Goal: Task Accomplishment & Management: Use online tool/utility

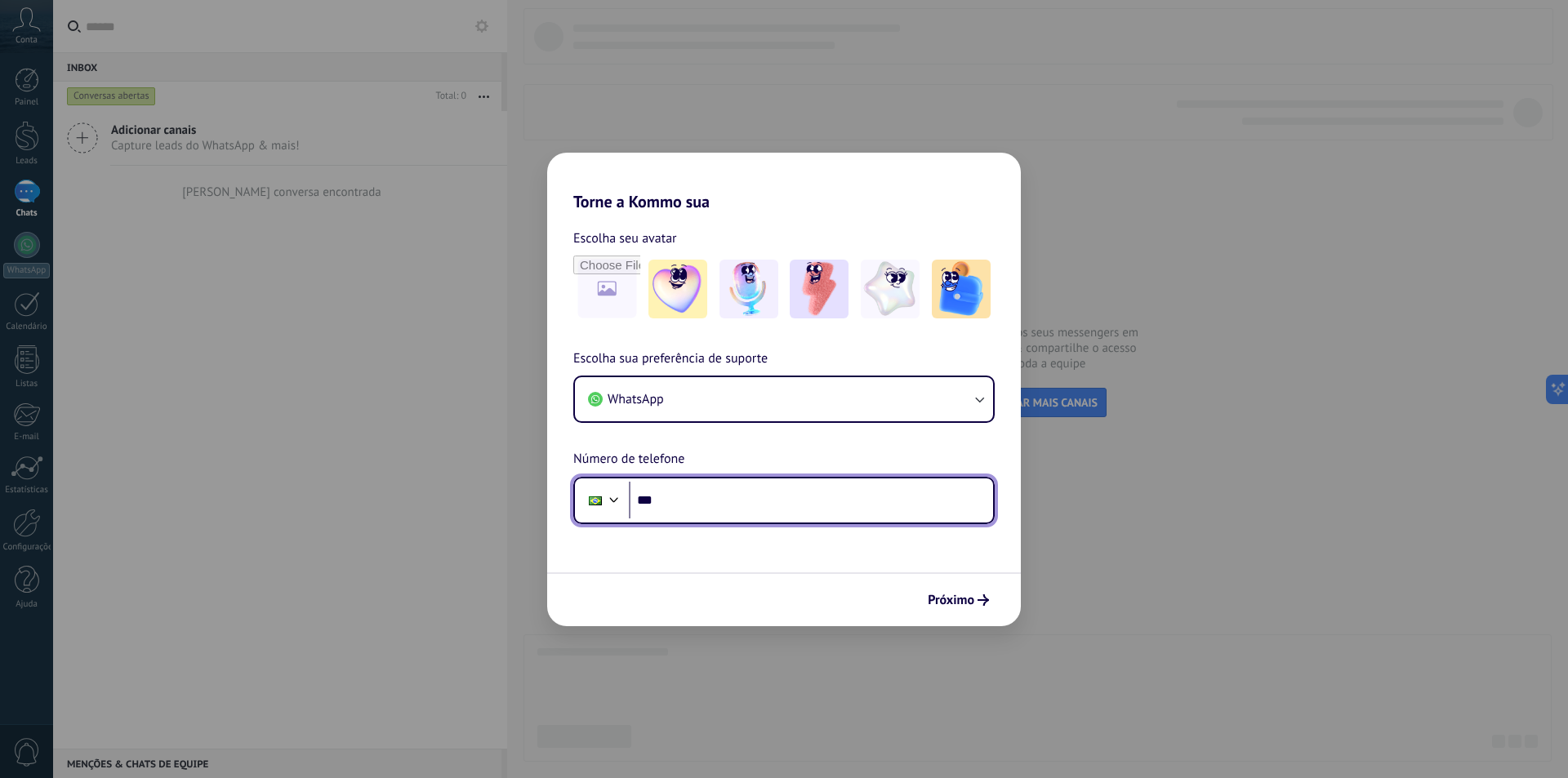
click at [695, 494] on input "***" at bounding box center [811, 500] width 364 height 37
type input "**********"
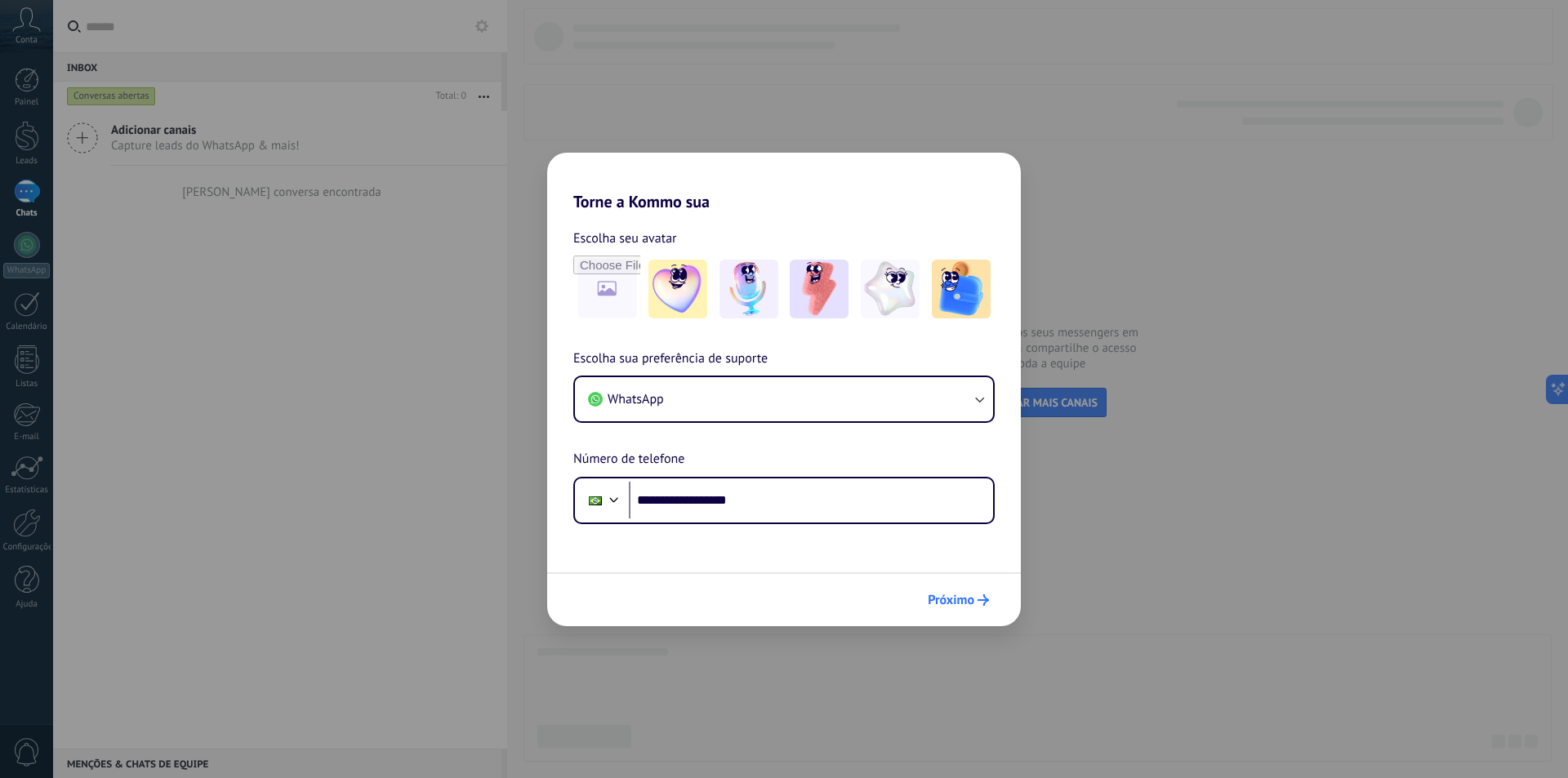
click at [954, 597] on span "Próximo" at bounding box center [951, 600] width 47 height 12
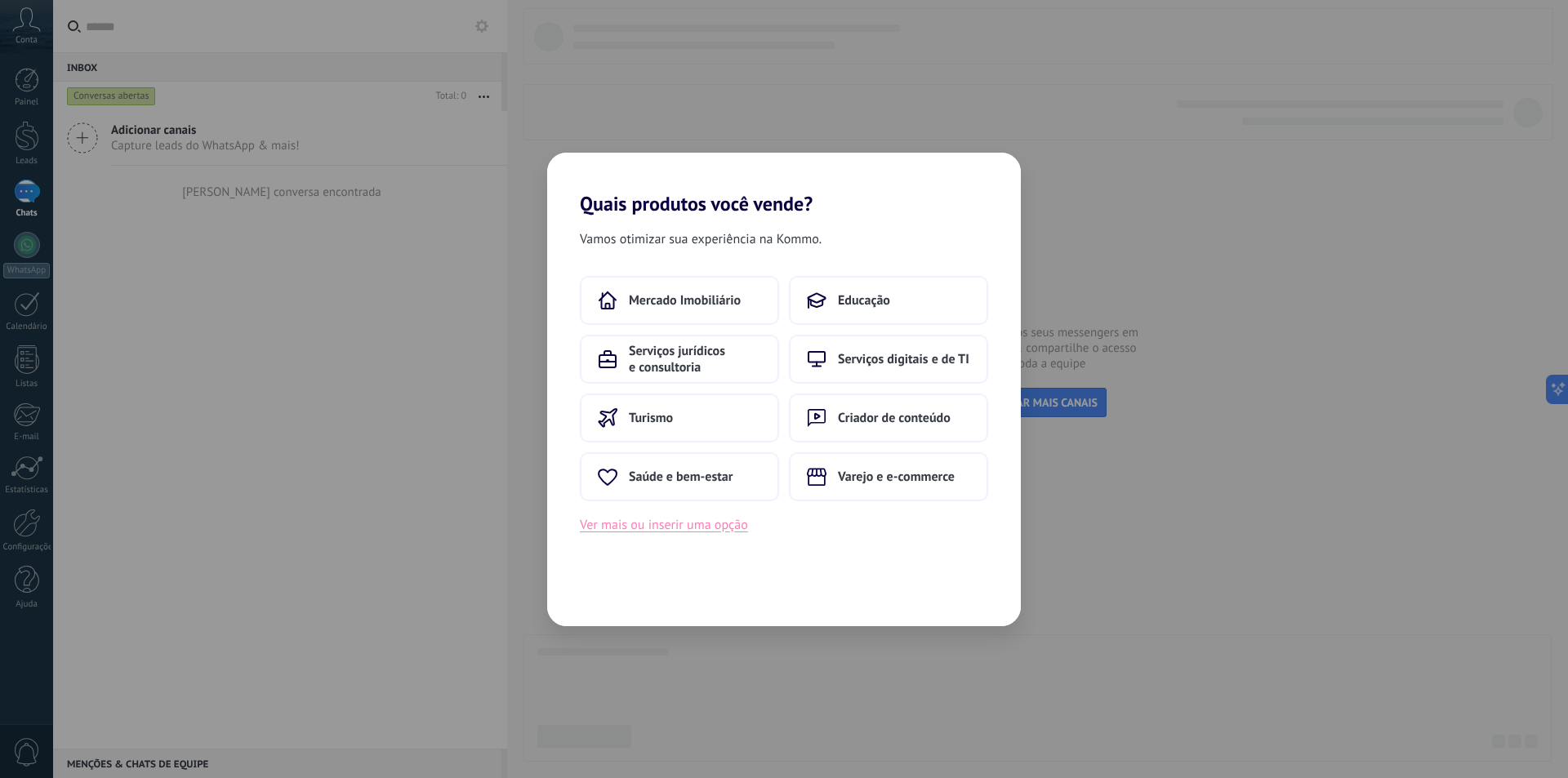
click at [675, 531] on button "Ver mais ou inserir uma opção" at bounding box center [664, 524] width 168 height 21
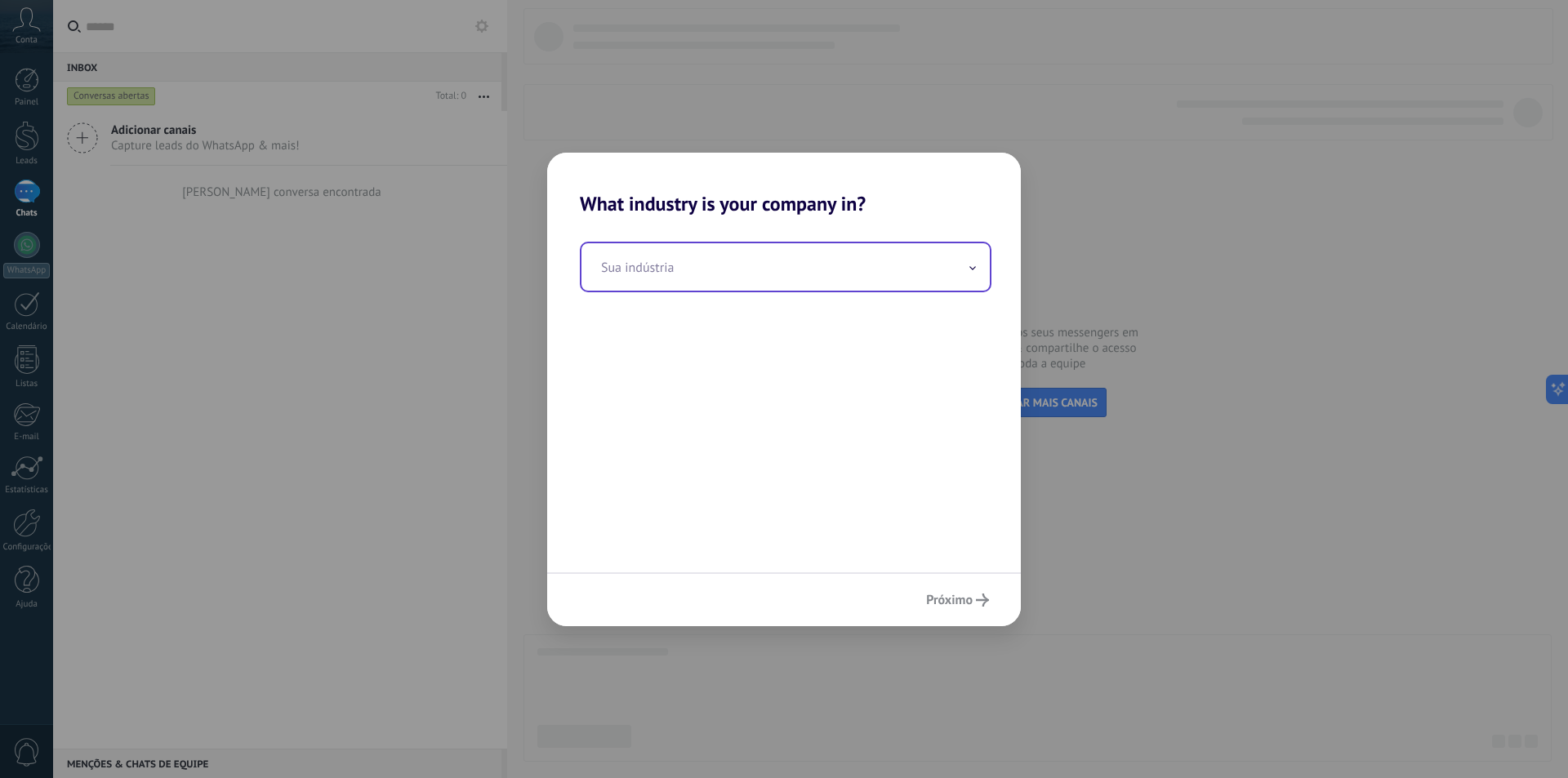
click at [876, 271] on input "text" at bounding box center [785, 268] width 408 height 47
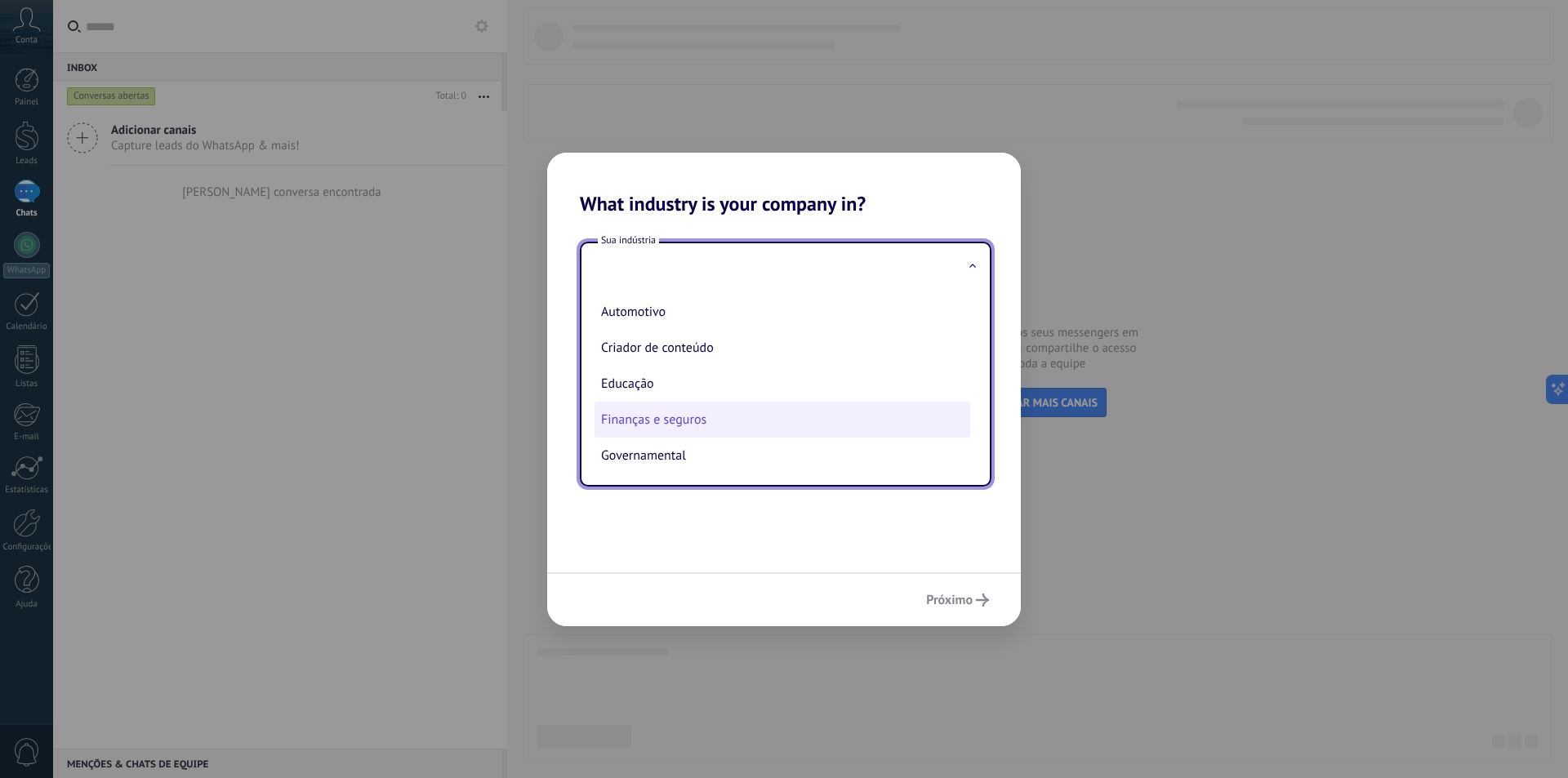
click at [714, 421] on li "Finanças e seguros" at bounding box center [782, 419] width 375 height 36
type input "**********"
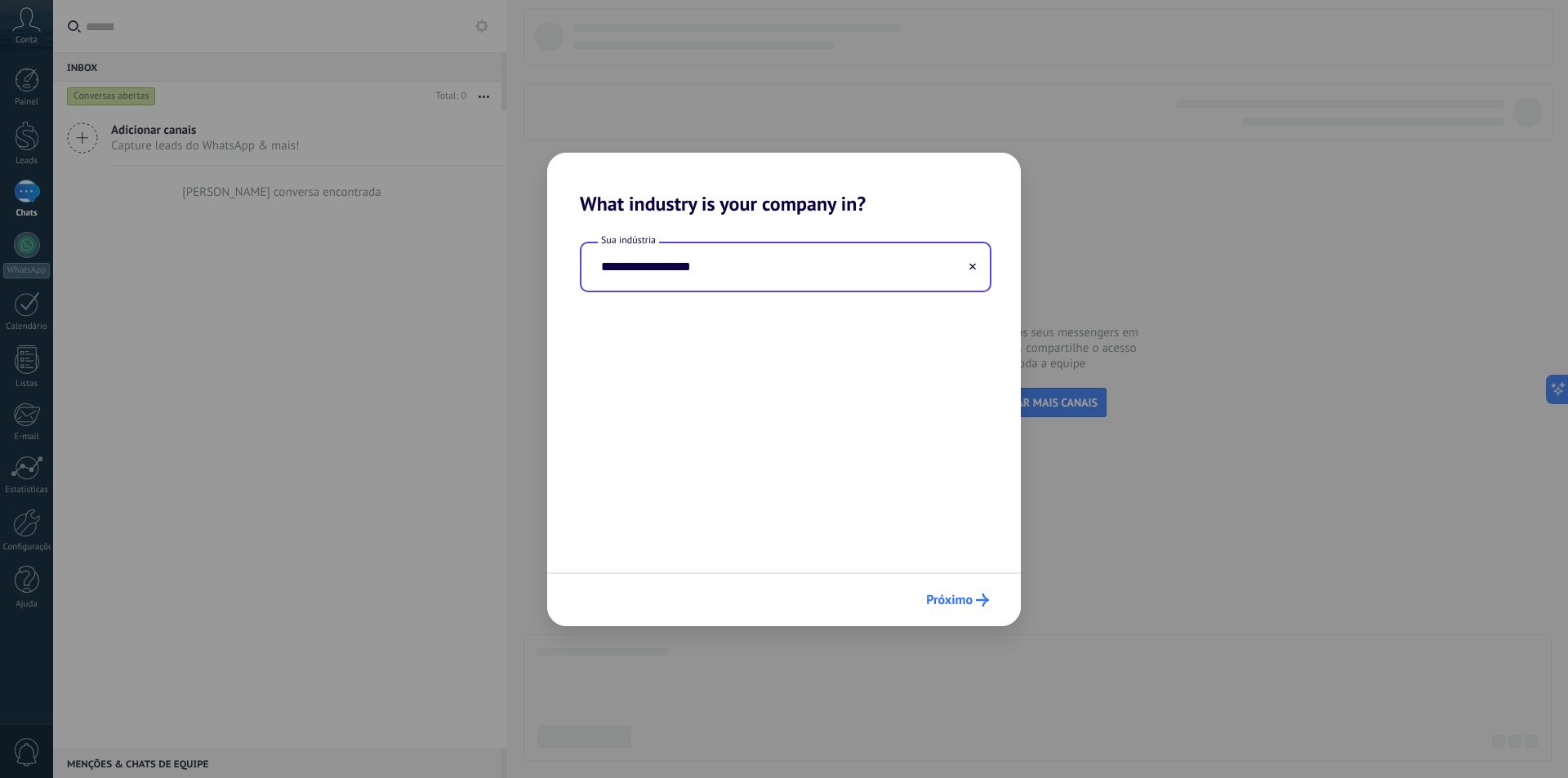
click at [969, 604] on span "Próximo" at bounding box center [949, 600] width 47 height 12
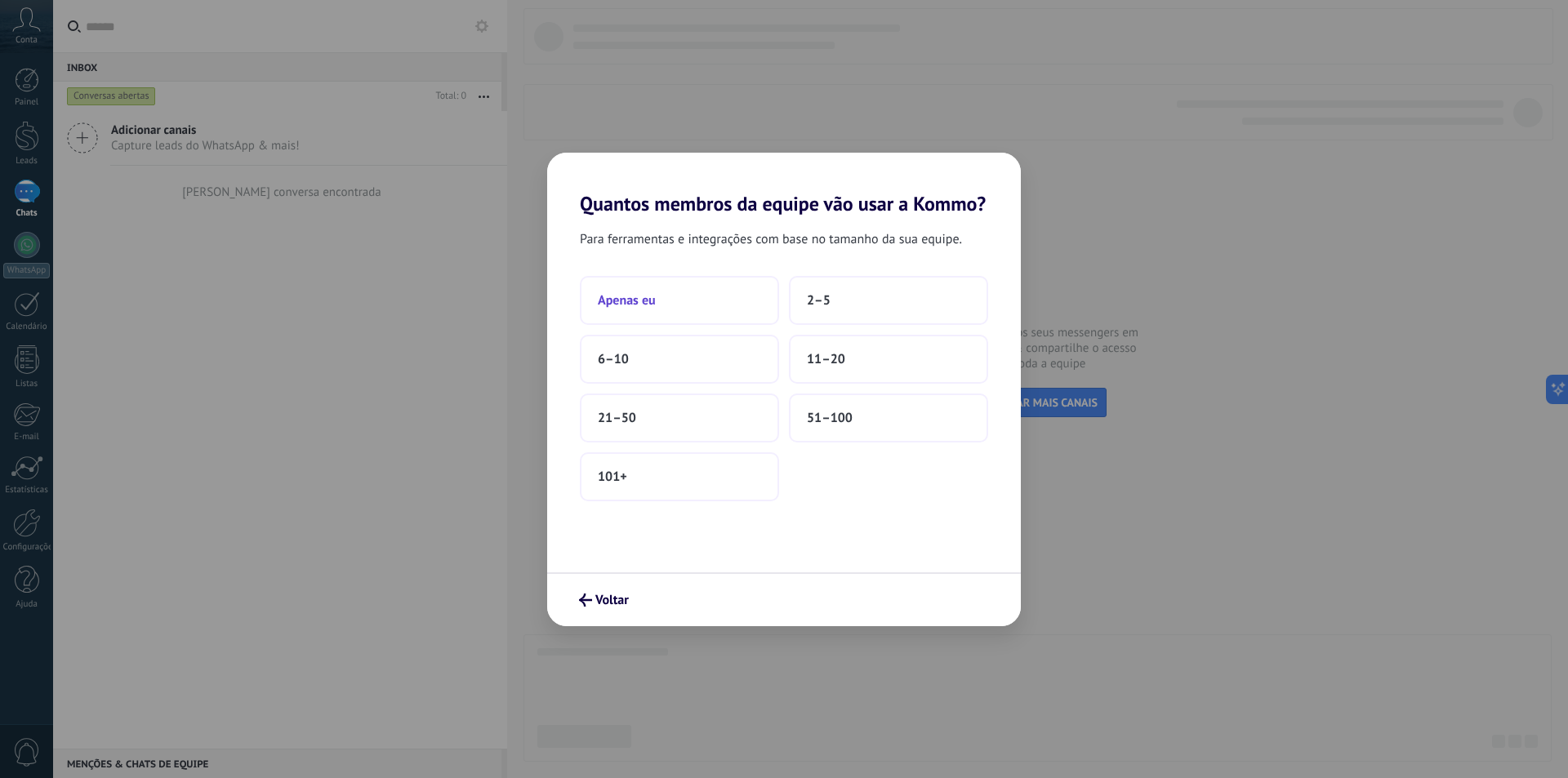
click at [668, 294] on button "Apenas eu" at bounding box center [679, 300] width 199 height 49
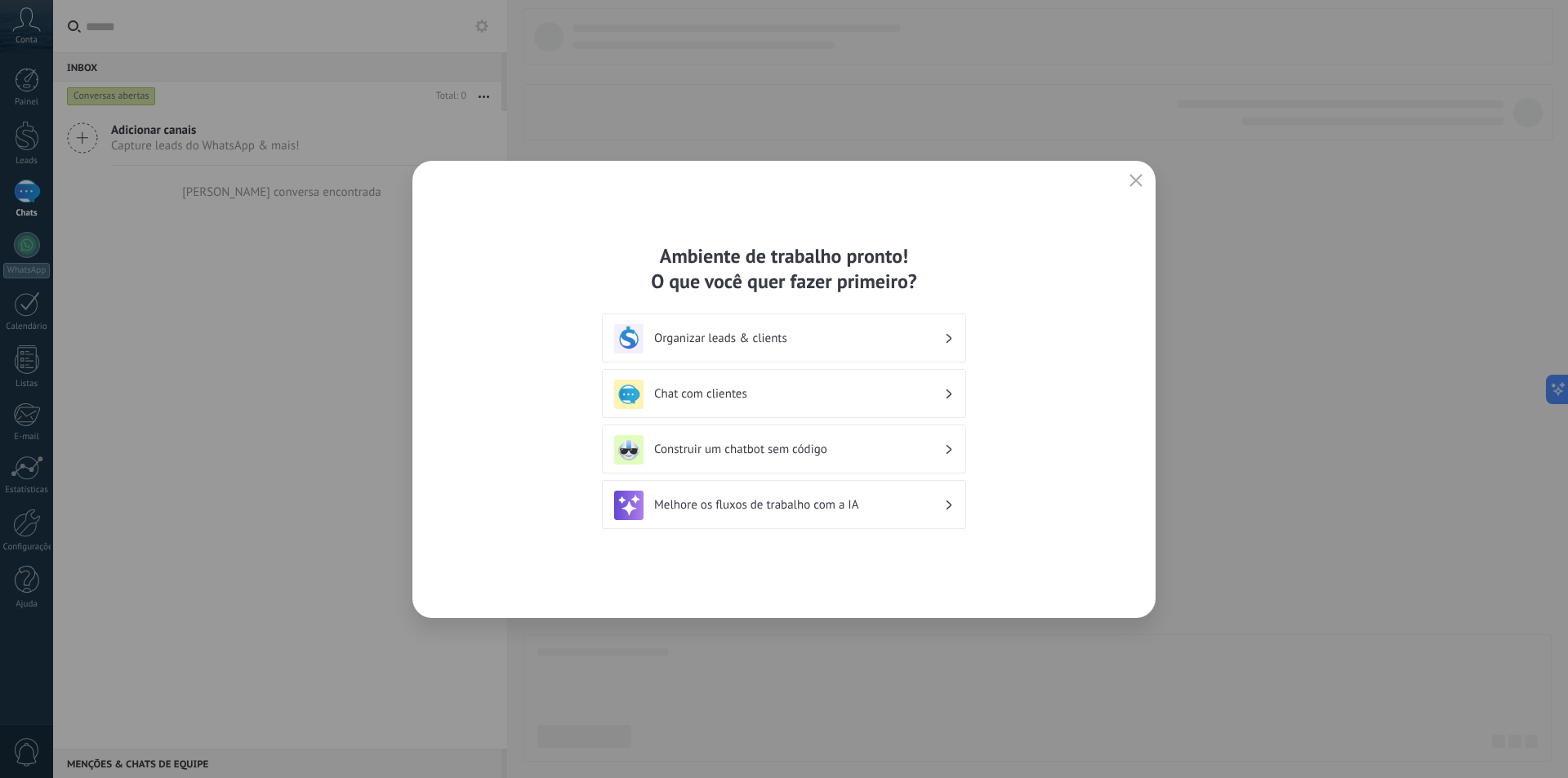
click at [871, 384] on div "Chat com clientes" at bounding box center [784, 394] width 340 height 29
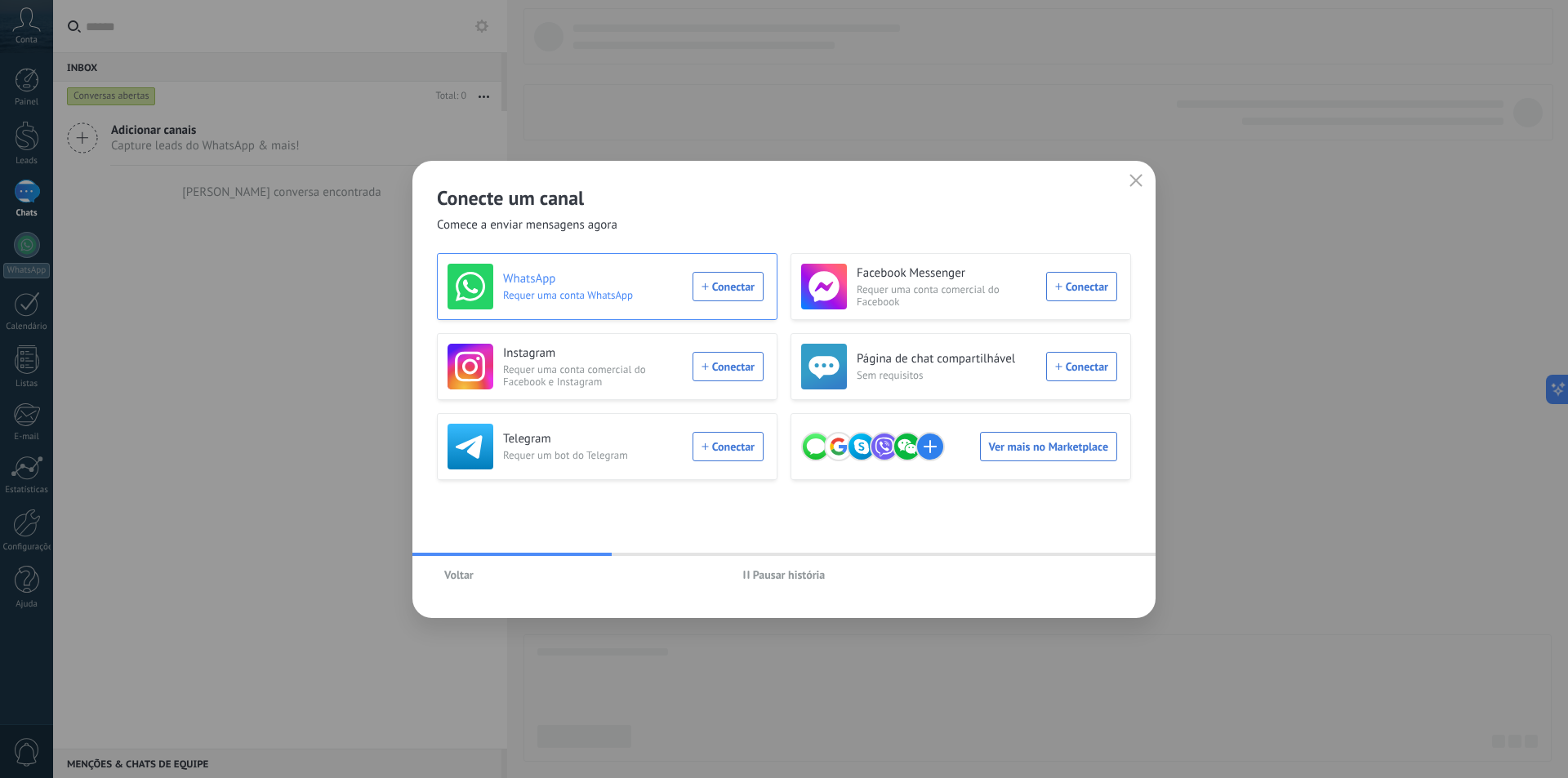
click at [726, 285] on div "WhatsApp Requer uma conta WhatsApp Conectar" at bounding box center [605, 287] width 316 height 46
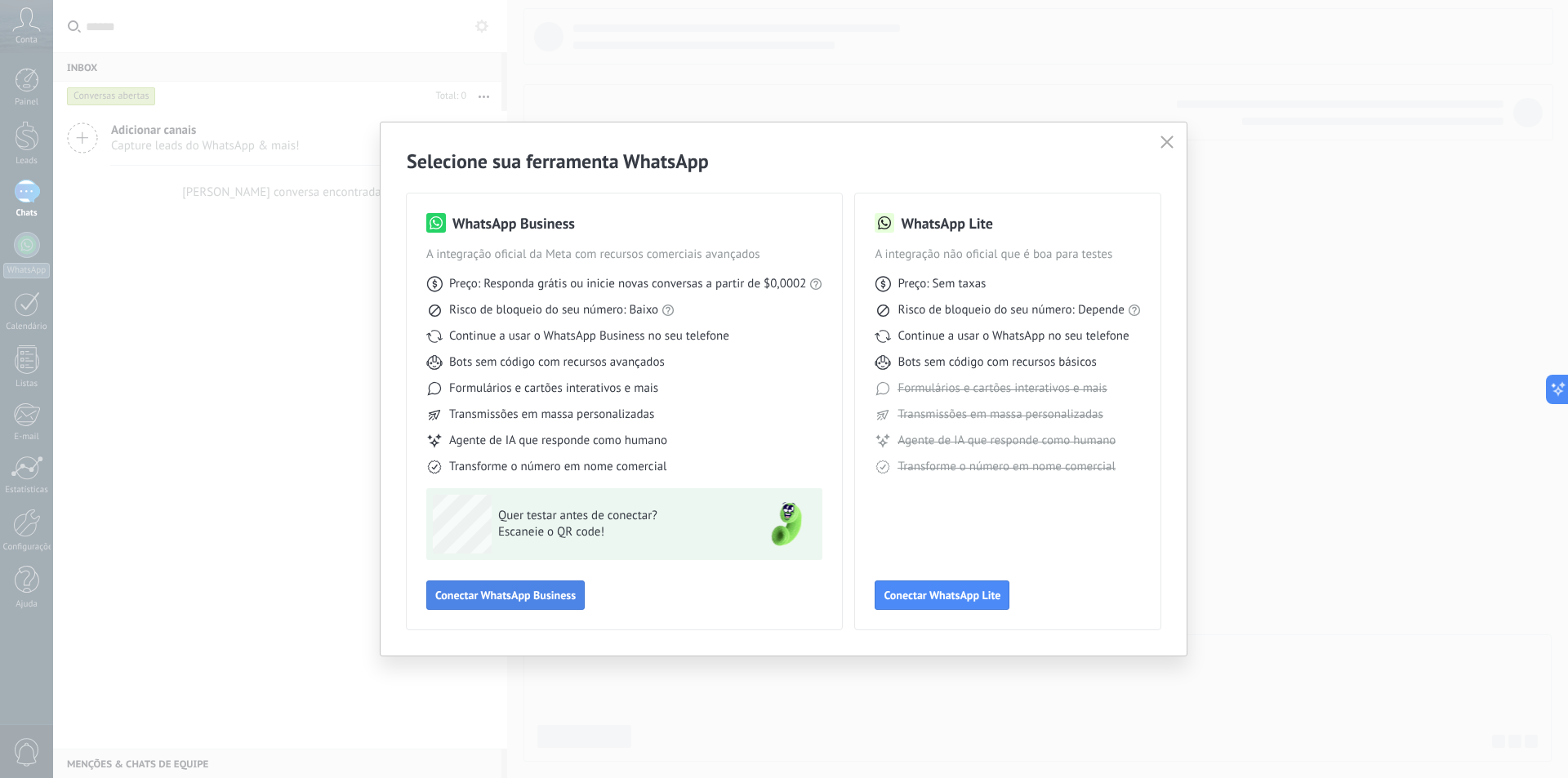
click at [545, 586] on button "Conectar WhatsApp Business" at bounding box center [506, 595] width 159 height 29
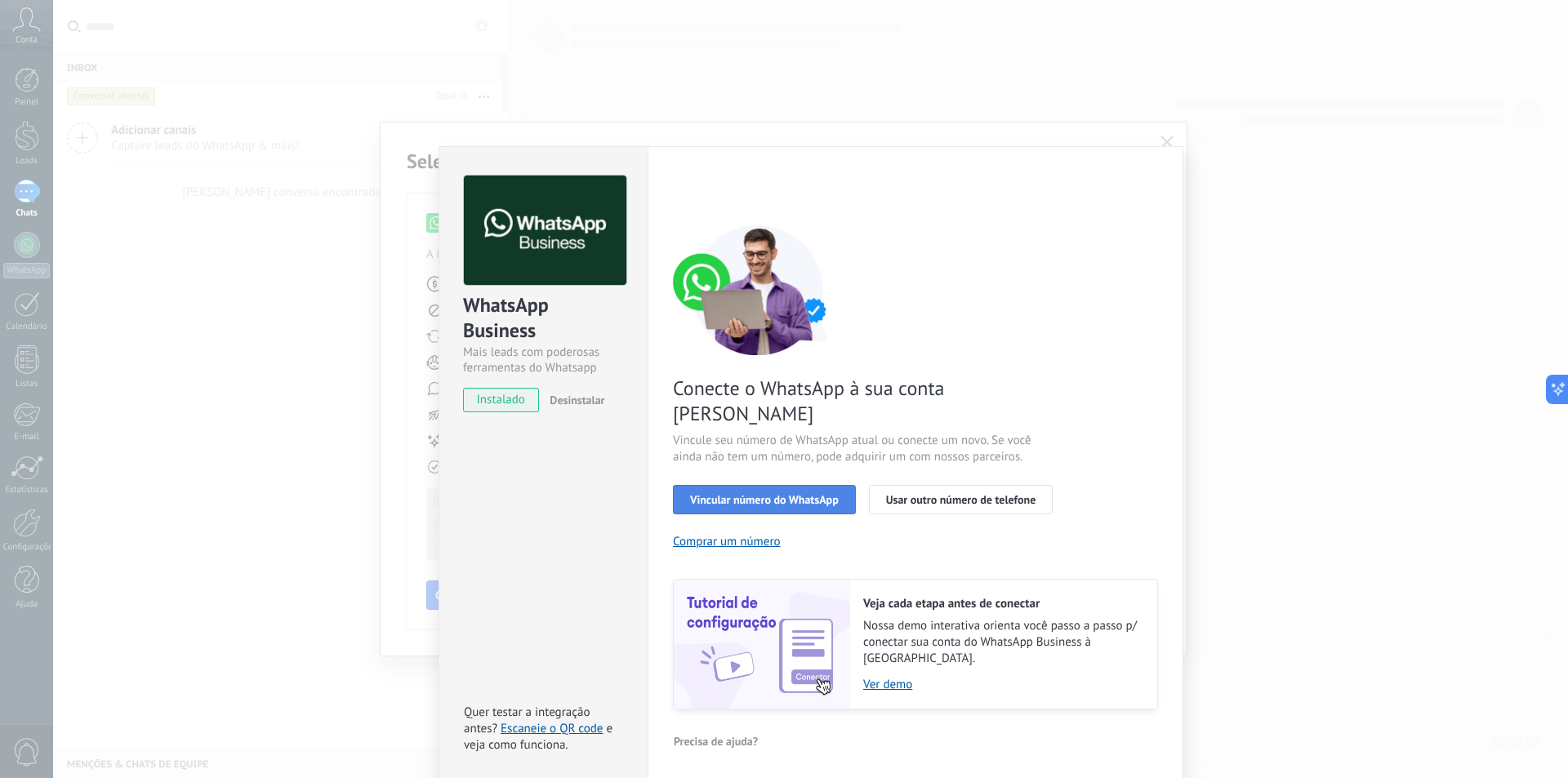
click at [769, 494] on span "Vincular número do WhatsApp" at bounding box center [764, 499] width 149 height 12
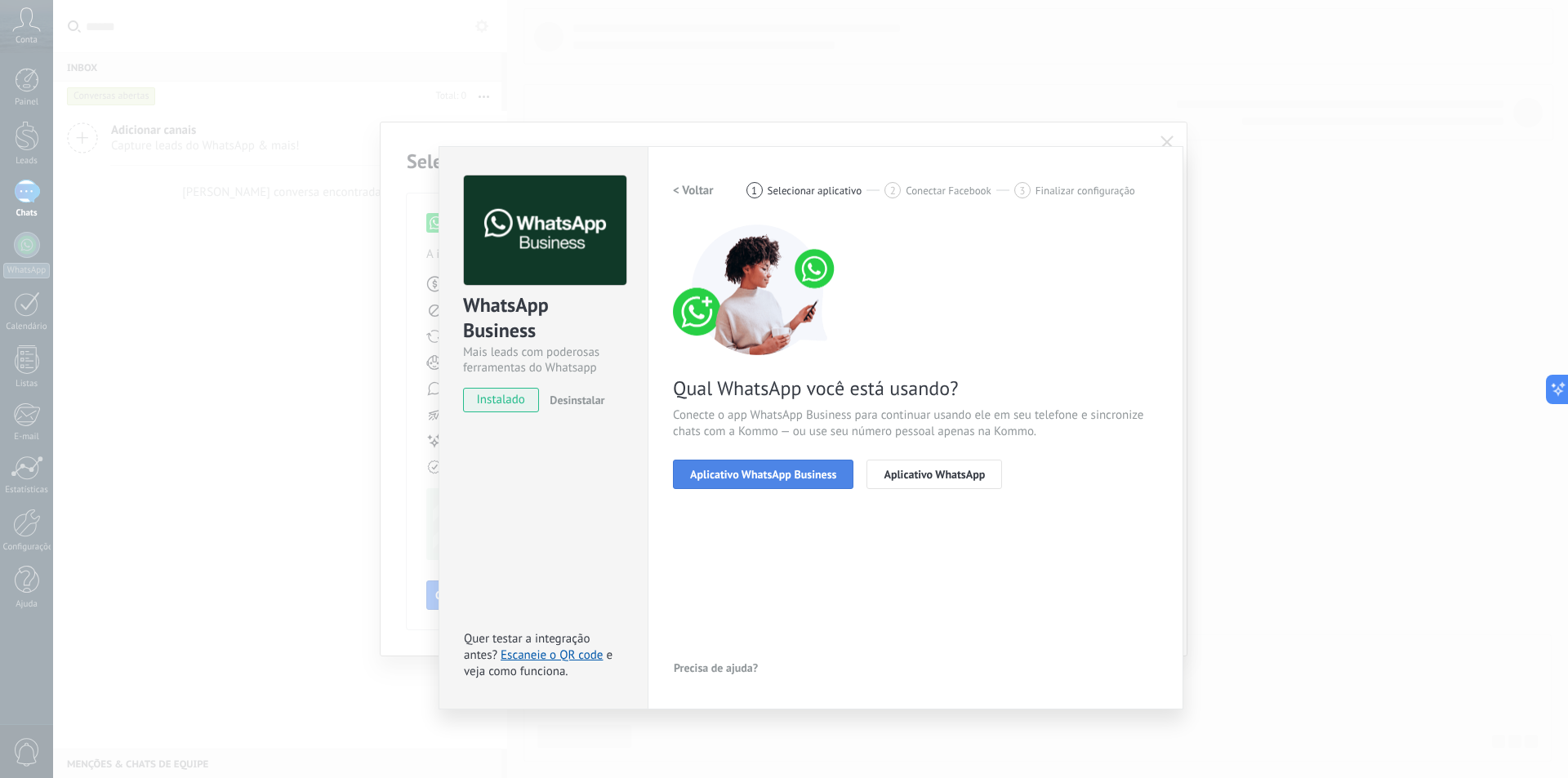
click at [755, 476] on span "Aplicativo WhatsApp Business" at bounding box center [763, 474] width 146 height 12
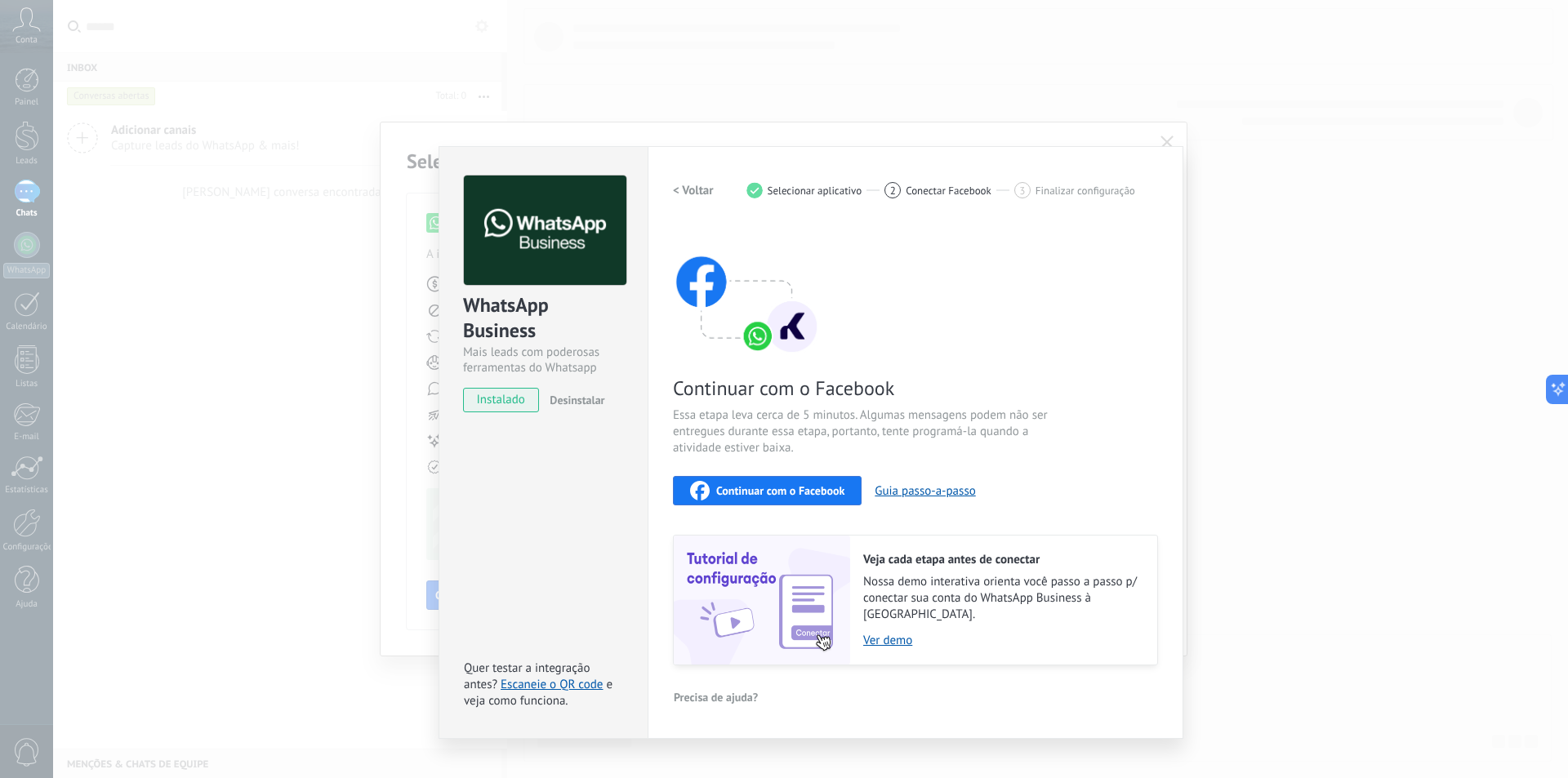
click at [686, 188] on h2 "< Voltar" at bounding box center [693, 190] width 41 height 16
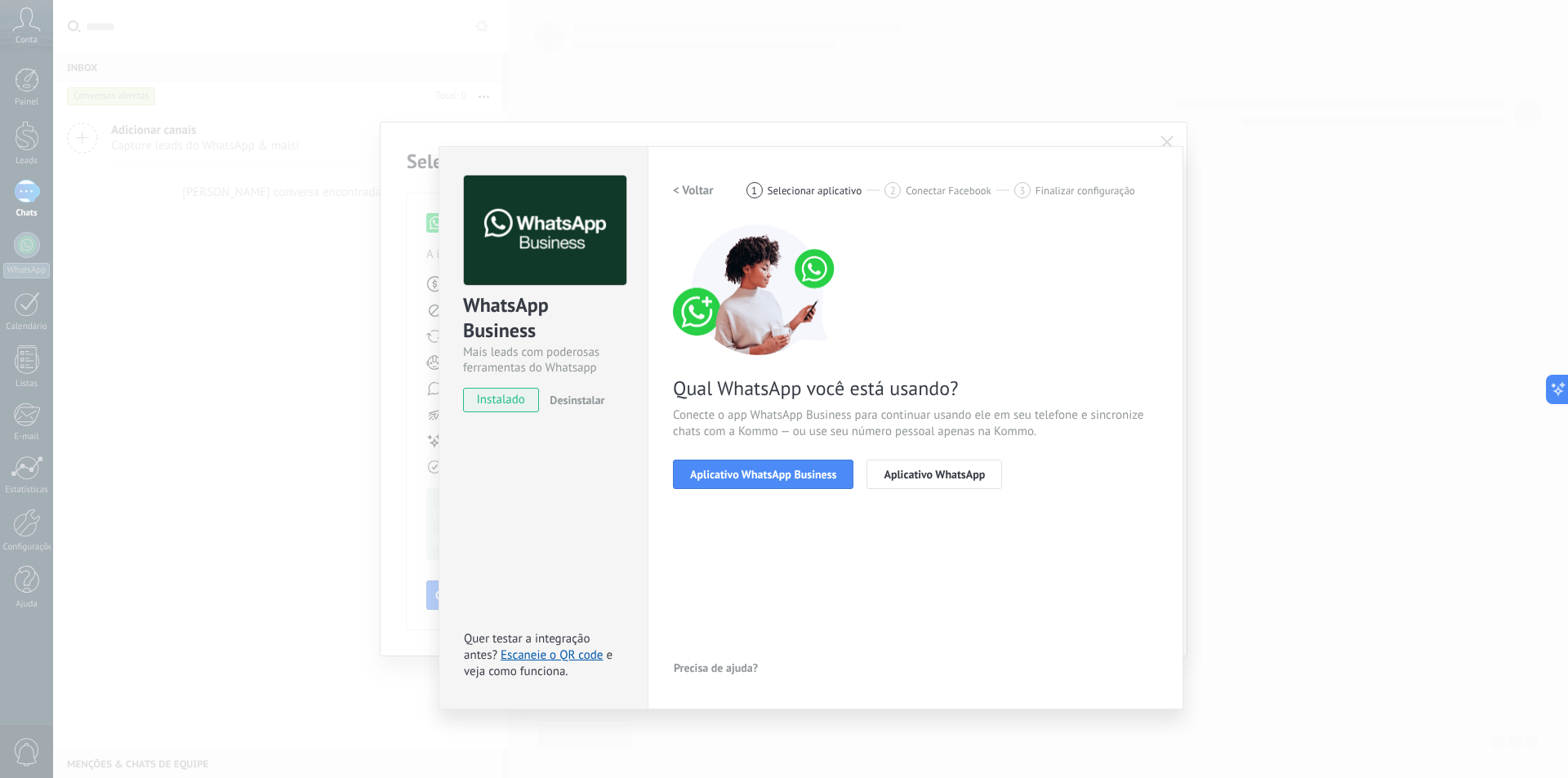
click at [692, 187] on h2 "< Voltar" at bounding box center [693, 190] width 41 height 16
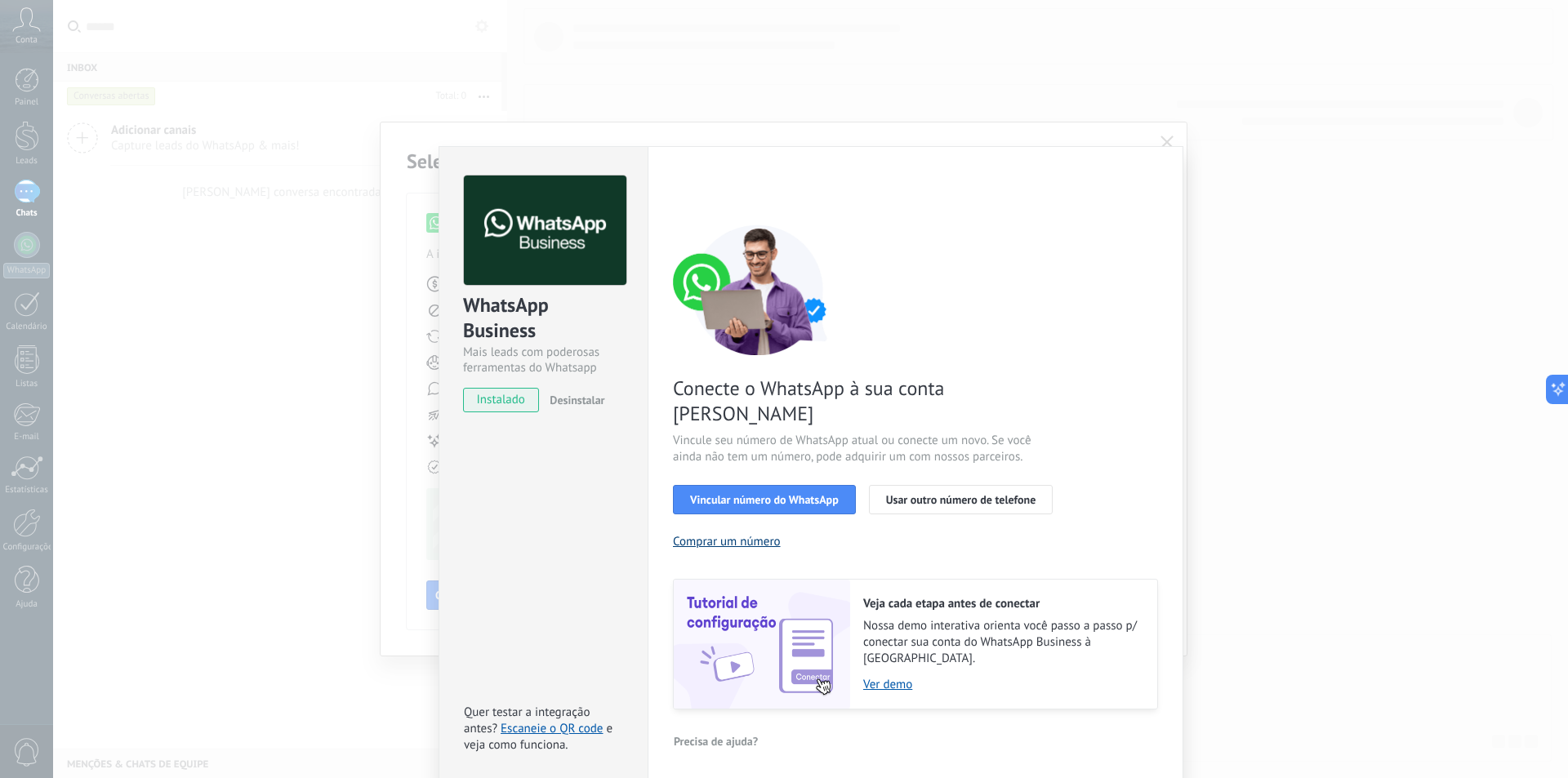
click at [751, 534] on button "Comprar um número" at bounding box center [727, 541] width 108 height 16
click at [570, 721] on link "Escaneie o QR code" at bounding box center [552, 729] width 102 height 16
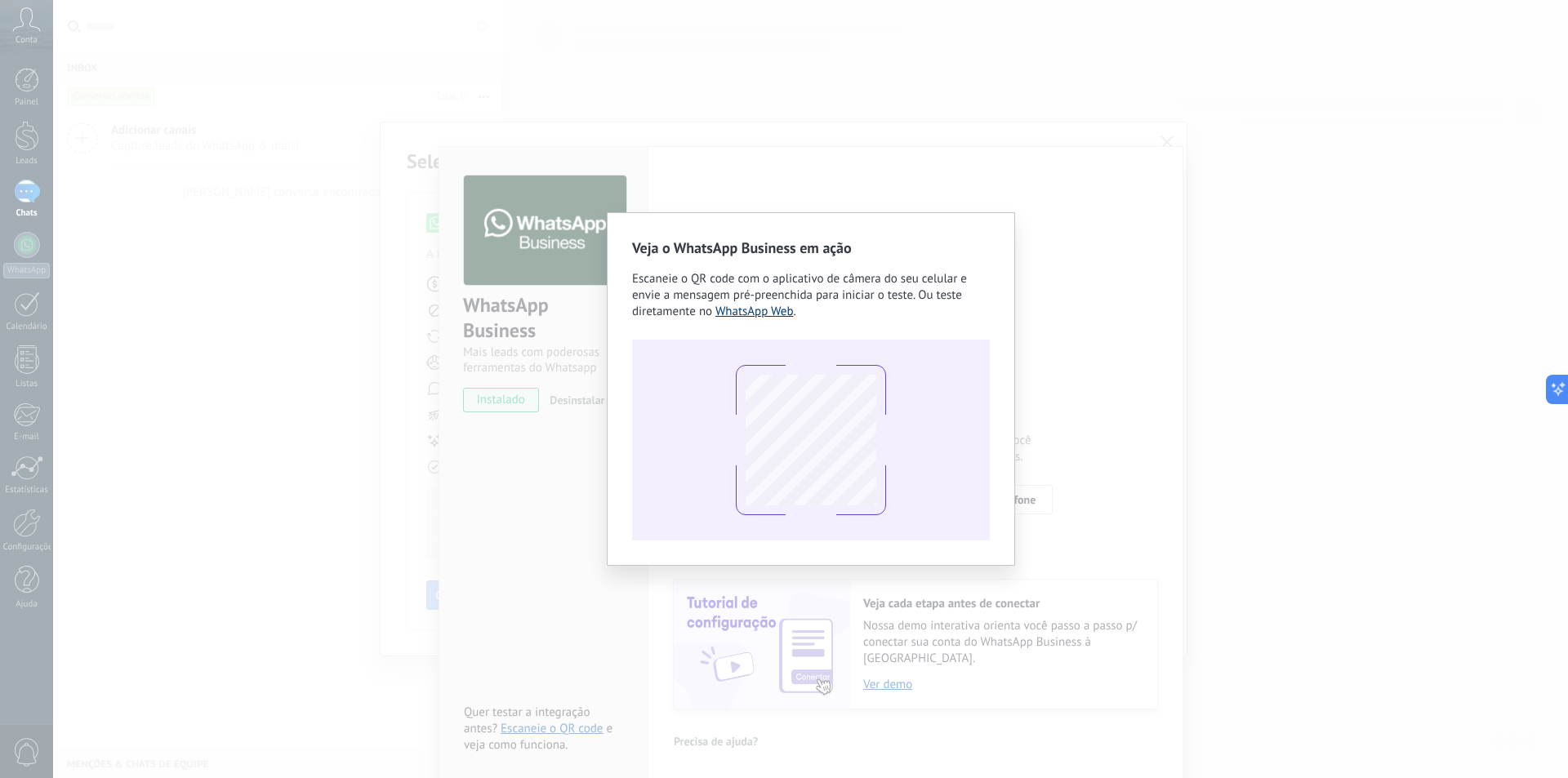
click at [763, 315] on link "WhatsApp Web" at bounding box center [754, 311] width 79 height 16
click at [1122, 321] on div "Veja o WhatsApp Business em ação Escaneie o QR code com o aplicativo de câmera …" at bounding box center [810, 389] width 1515 height 778
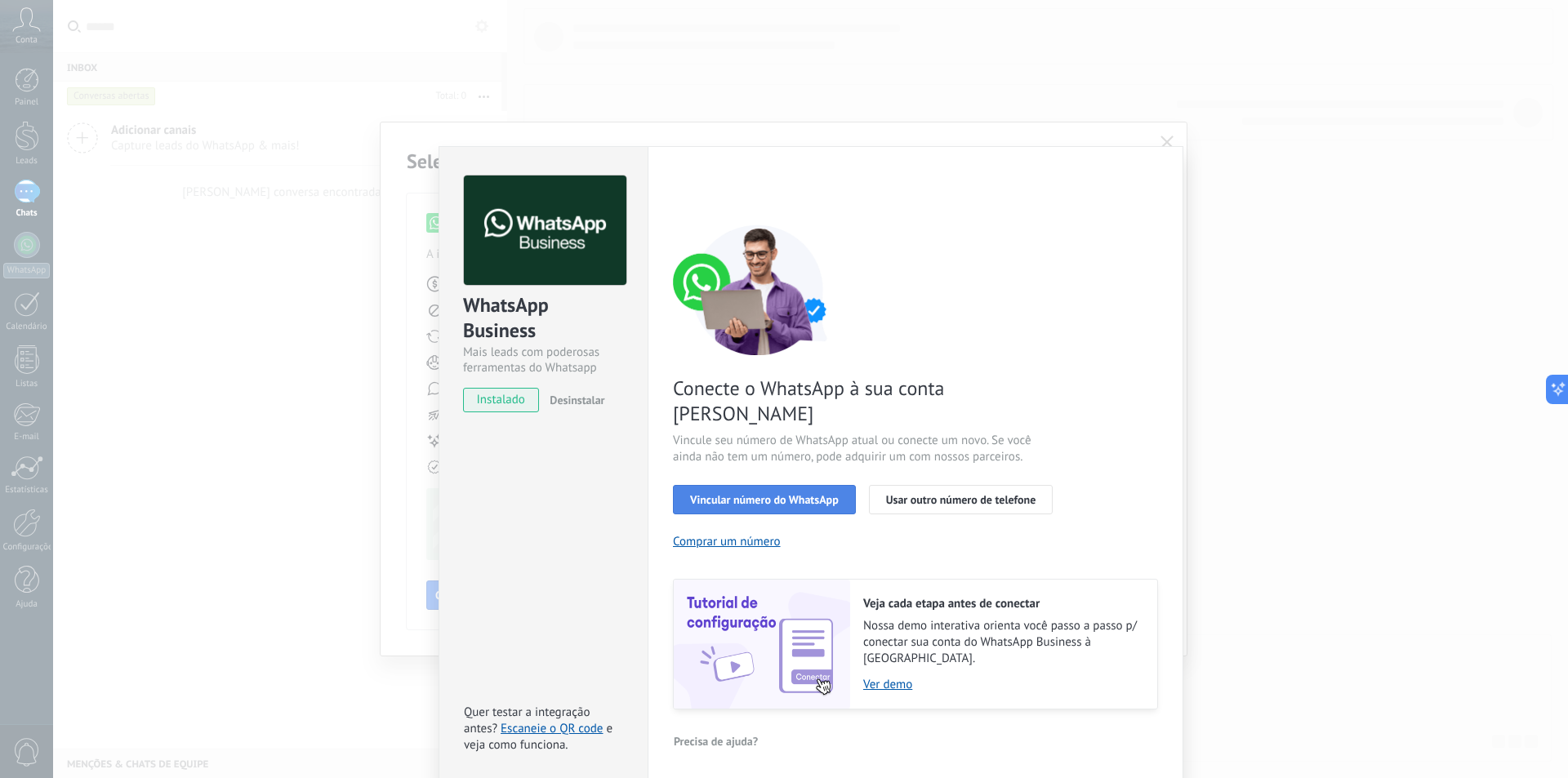
click at [809, 494] on span "Vincular número do WhatsApp" at bounding box center [764, 499] width 149 height 12
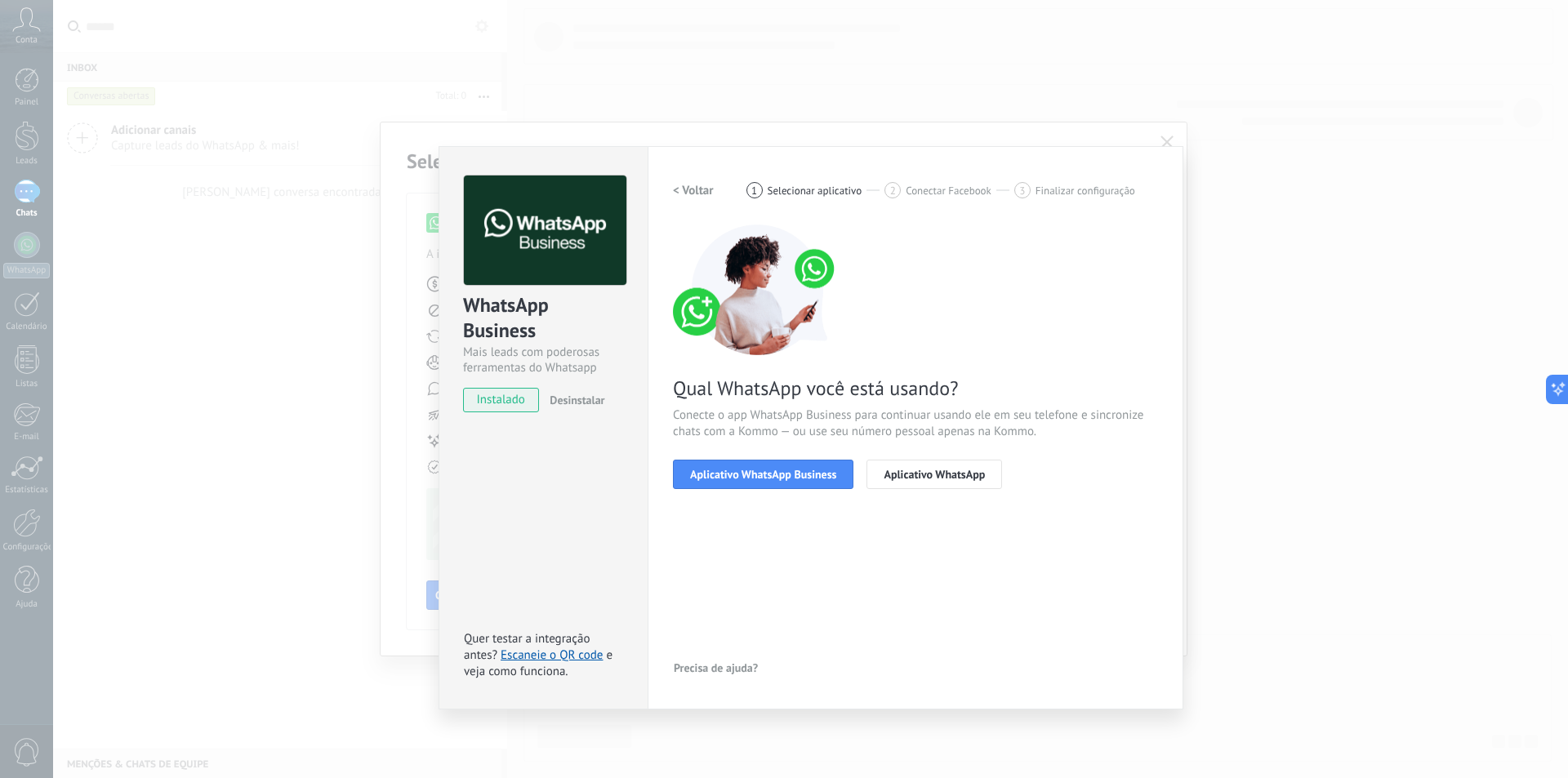
click at [809, 473] on span "Aplicativo WhatsApp Business" at bounding box center [763, 474] width 146 height 12
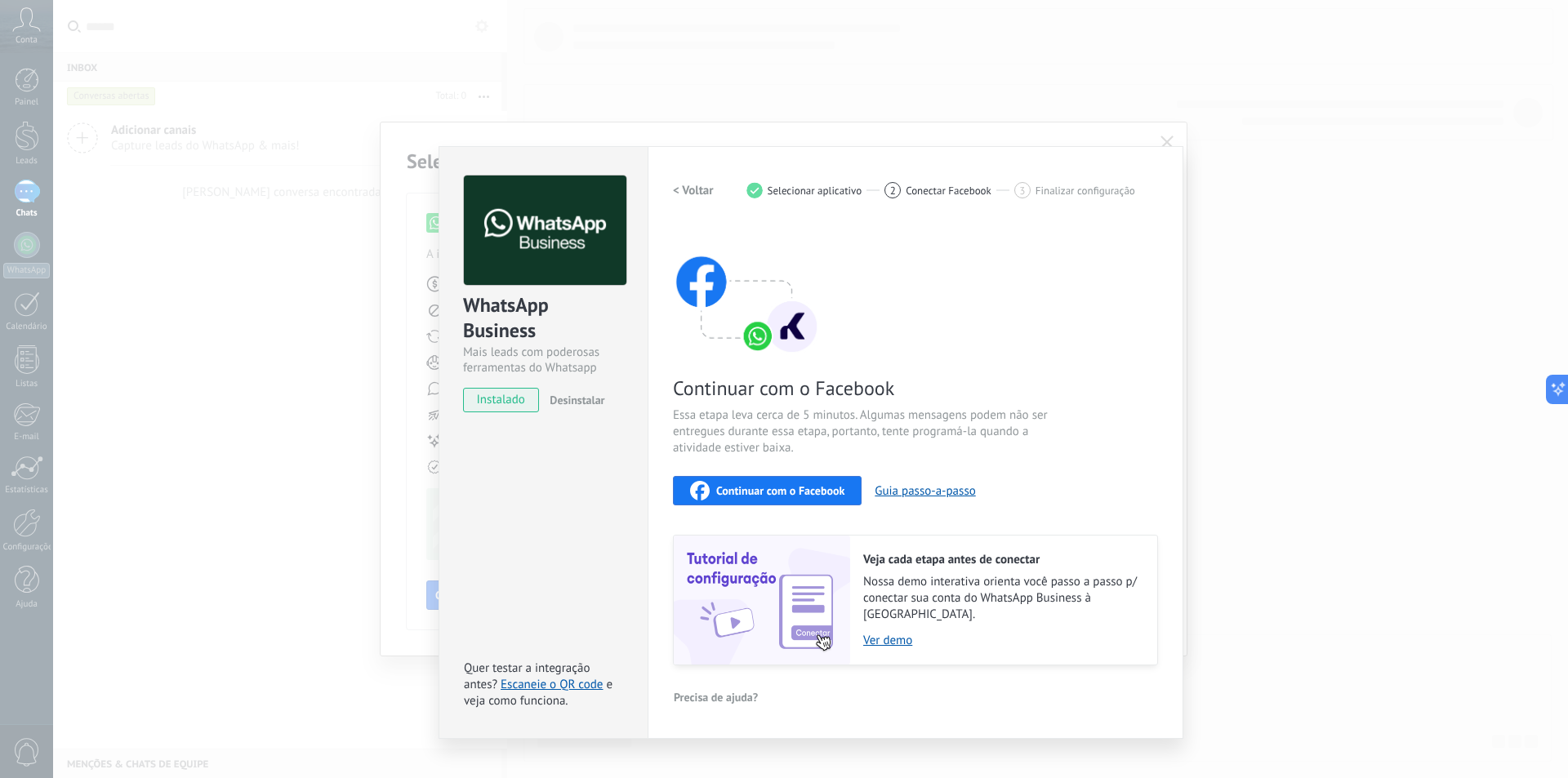
click at [809, 490] on span "Continuar com o Facebook" at bounding box center [780, 490] width 128 height 12
